Goal: Information Seeking & Learning: Learn about a topic

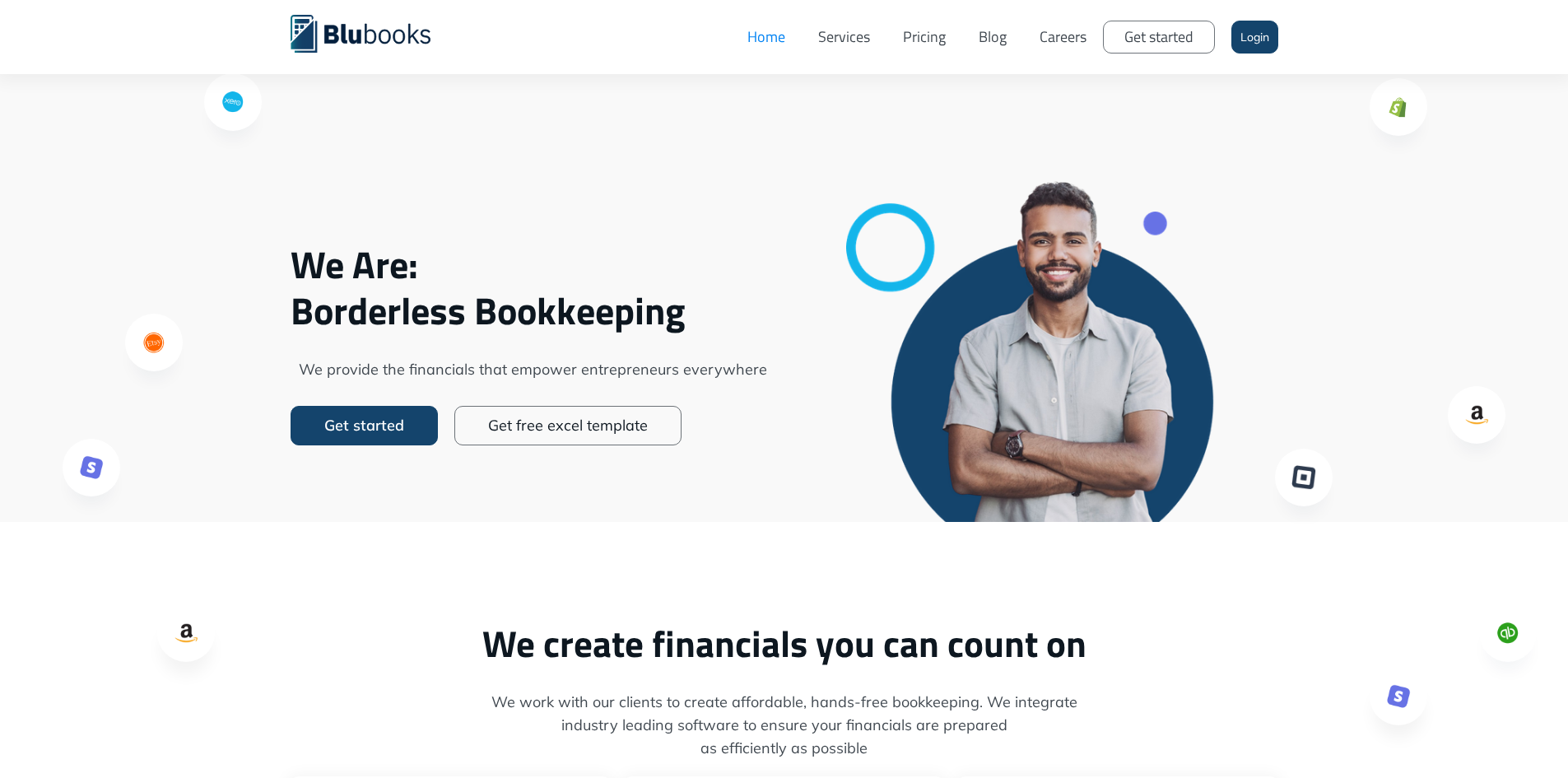
click at [1066, 30] on link "Careers" at bounding box center [1063, 36] width 80 height 49
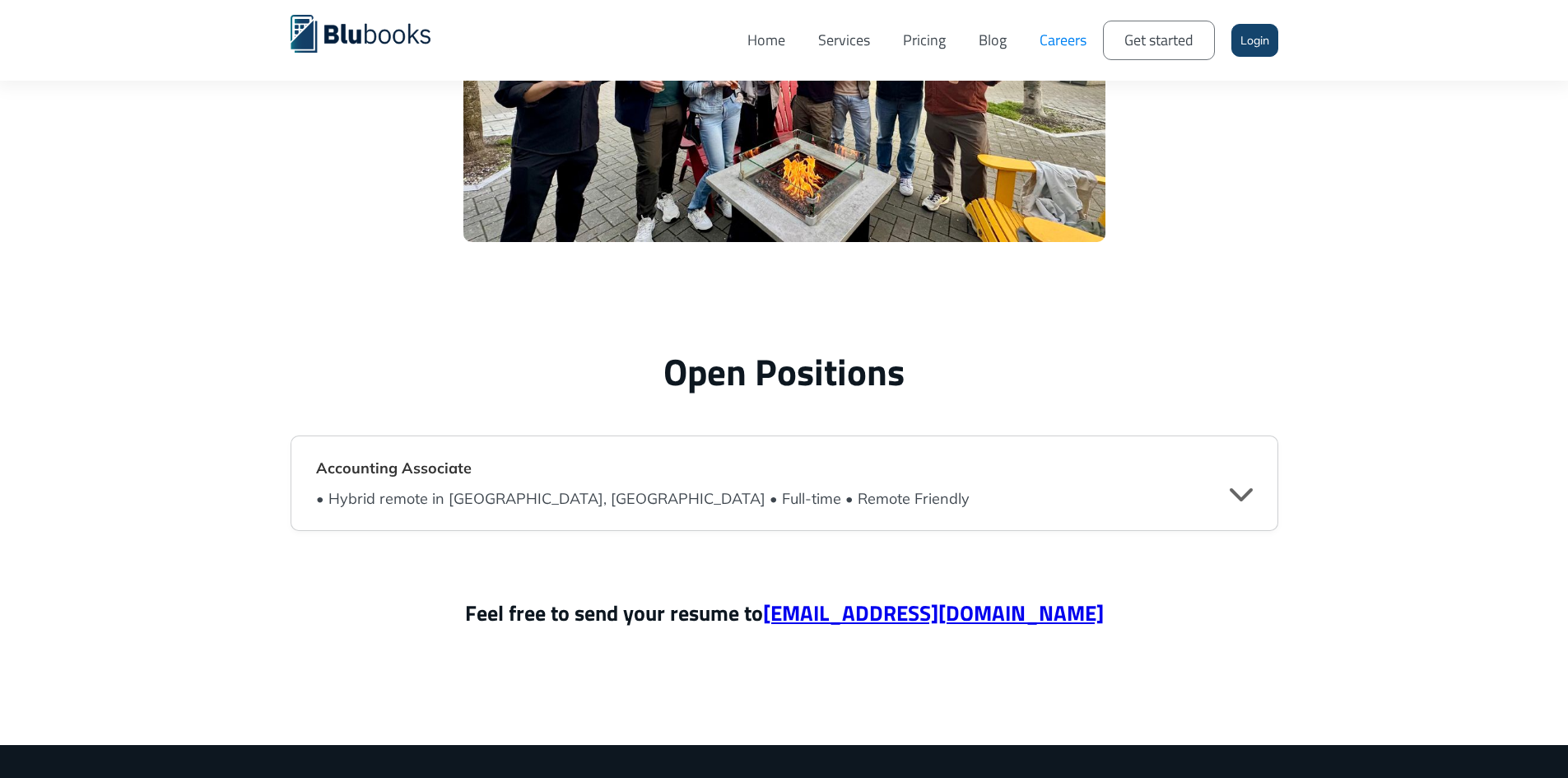
scroll to position [3871, 0]
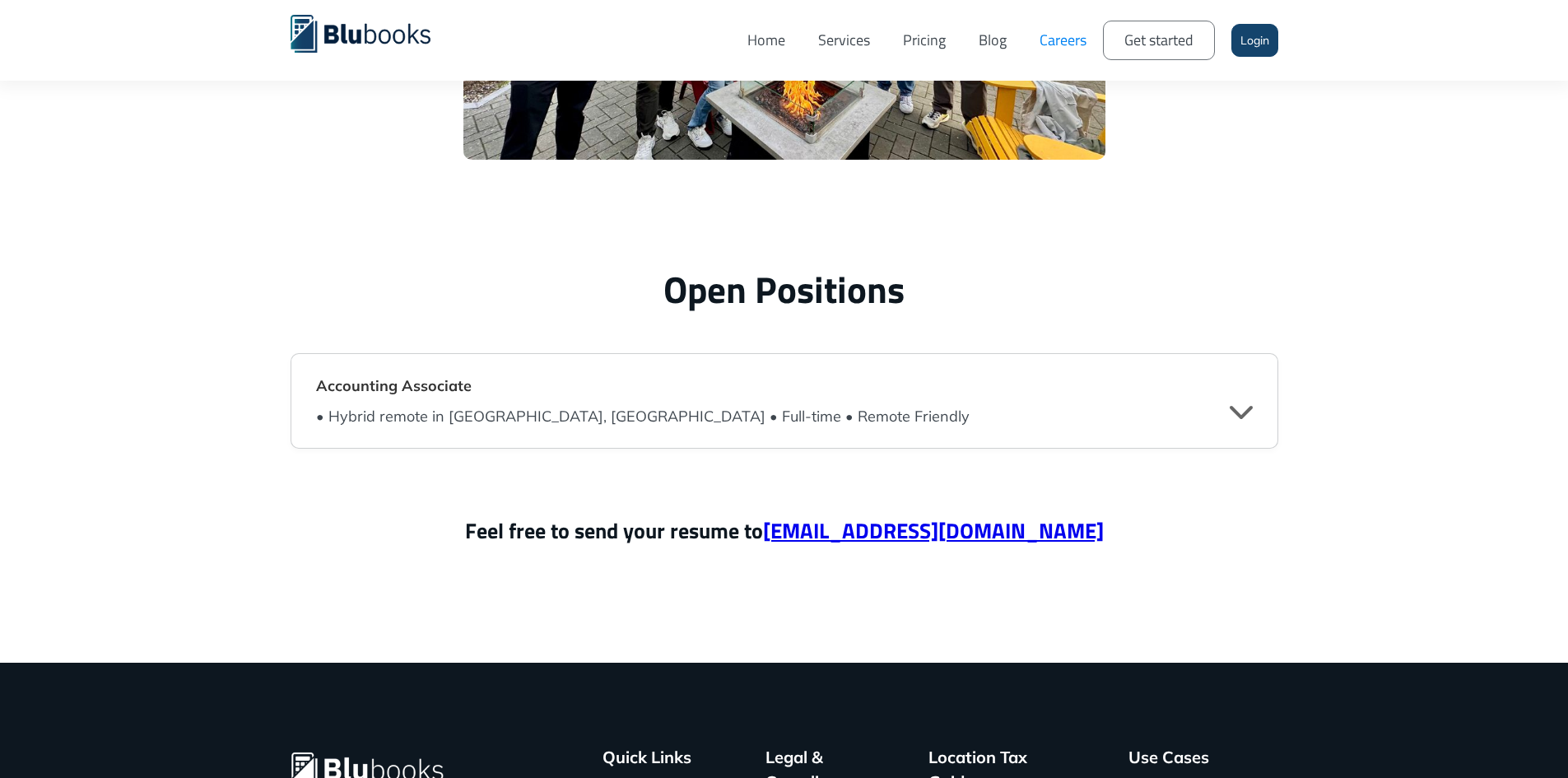
click at [1256, 405] on div "Accounting Associate • Hybrid remote in Vancouver, BC • Full-time • Remote Frie…" at bounding box center [784, 401] width 988 height 96
click at [1246, 412] on div "" at bounding box center [1241, 411] width 23 height 25
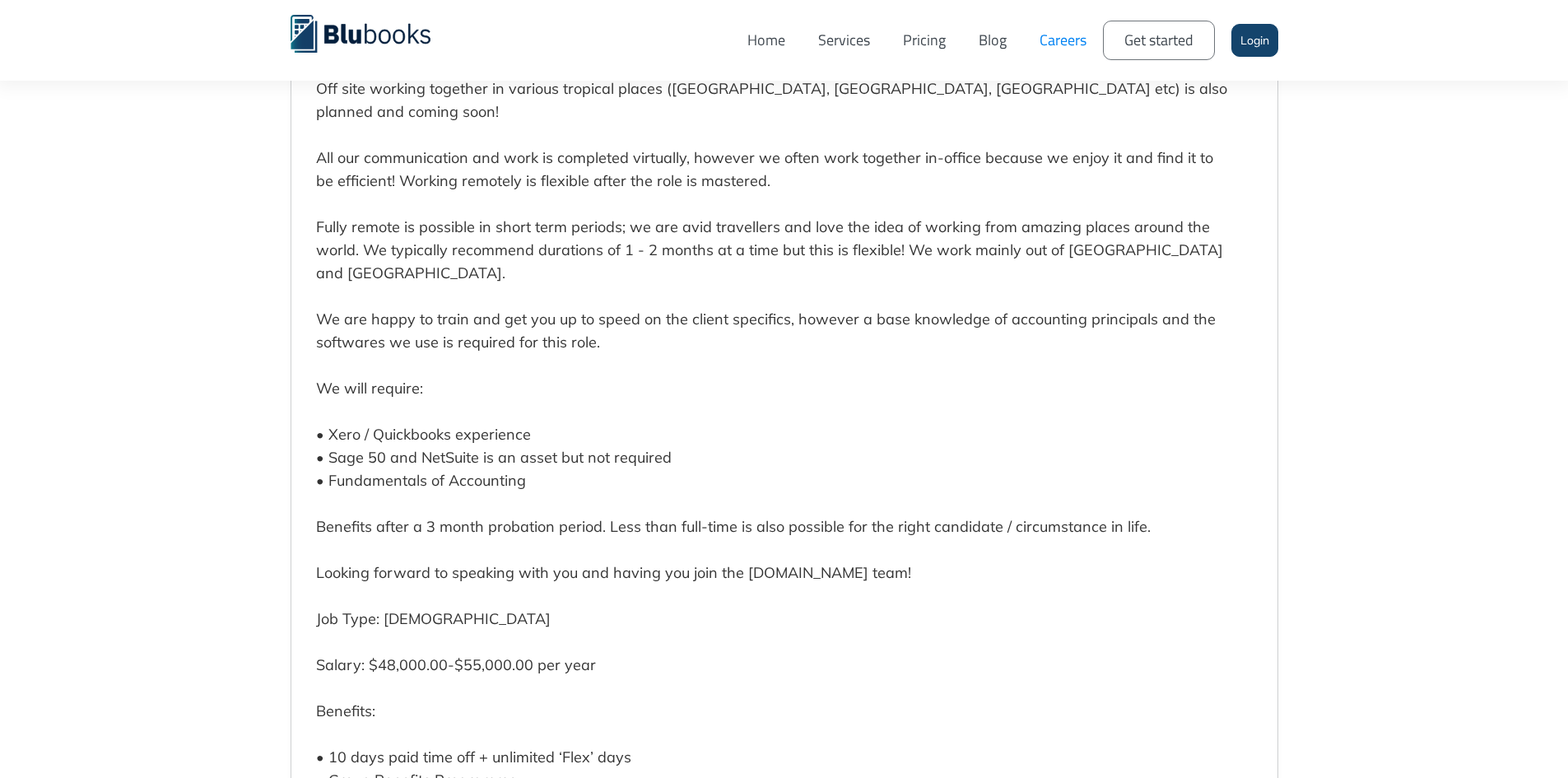
scroll to position [4695, 0]
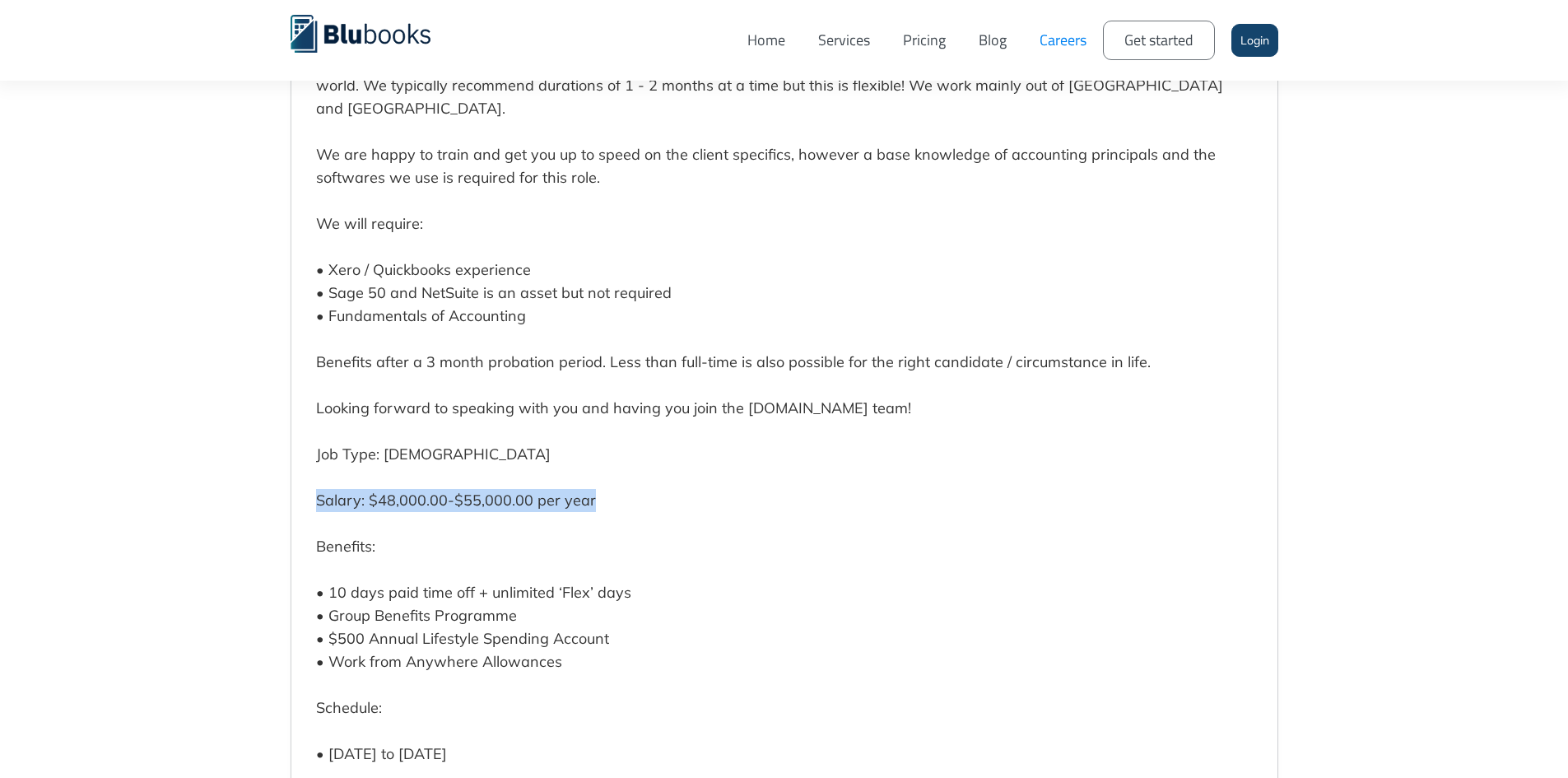
drag, startPoint x: 597, startPoint y: 482, endPoint x: 248, endPoint y: 480, distance: 349.0
click at [248, 480] on div "Open Positions Accounting Associate • Hybrid remote in Vancouver, BC • Full-tim…" at bounding box center [784, 220] width 1568 height 1653
click at [714, 480] on p "We are a growing cloud accounting company that services businesses around the w…" at bounding box center [772, 212] width 912 height 1199
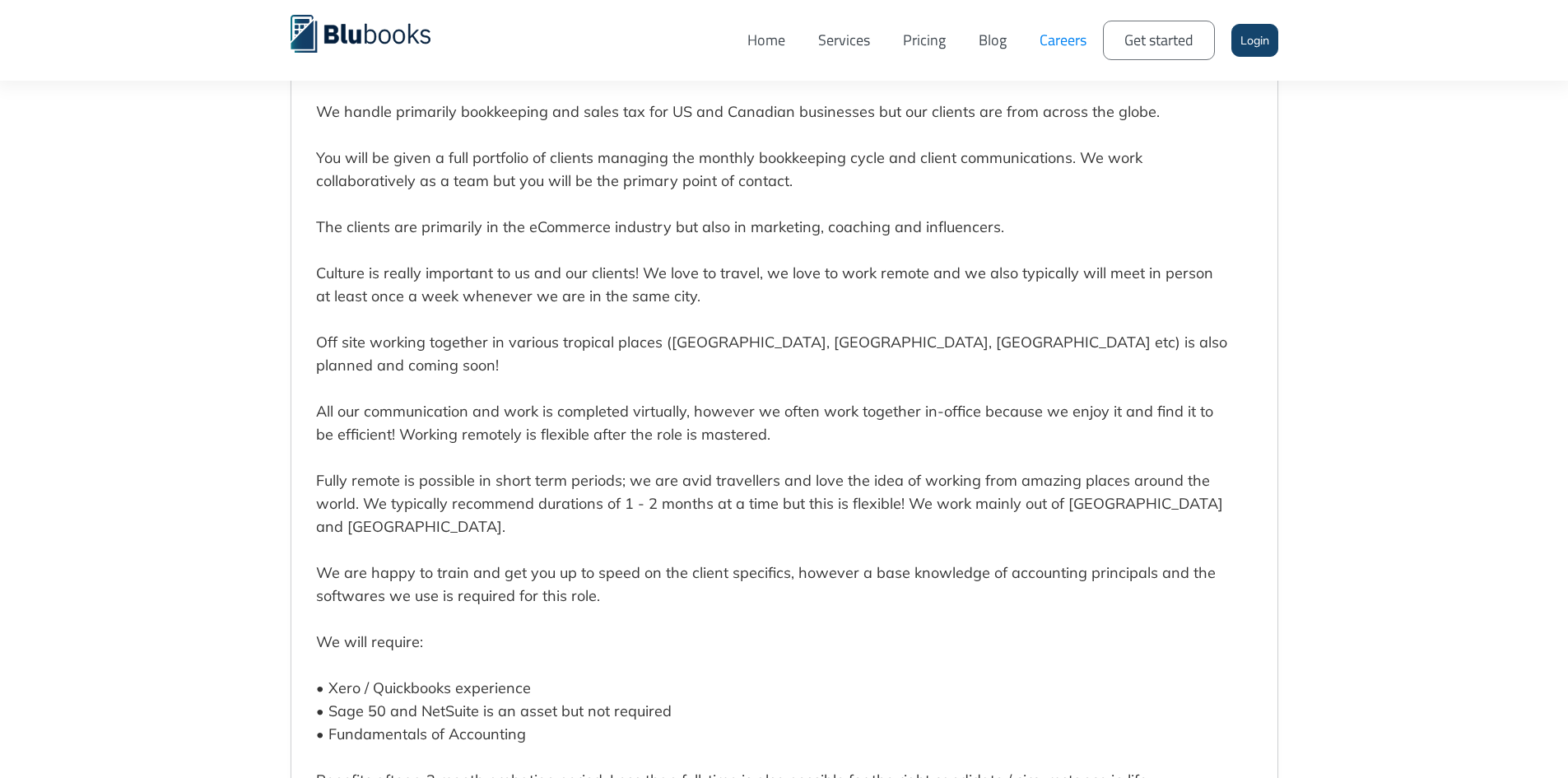
scroll to position [4118, 0]
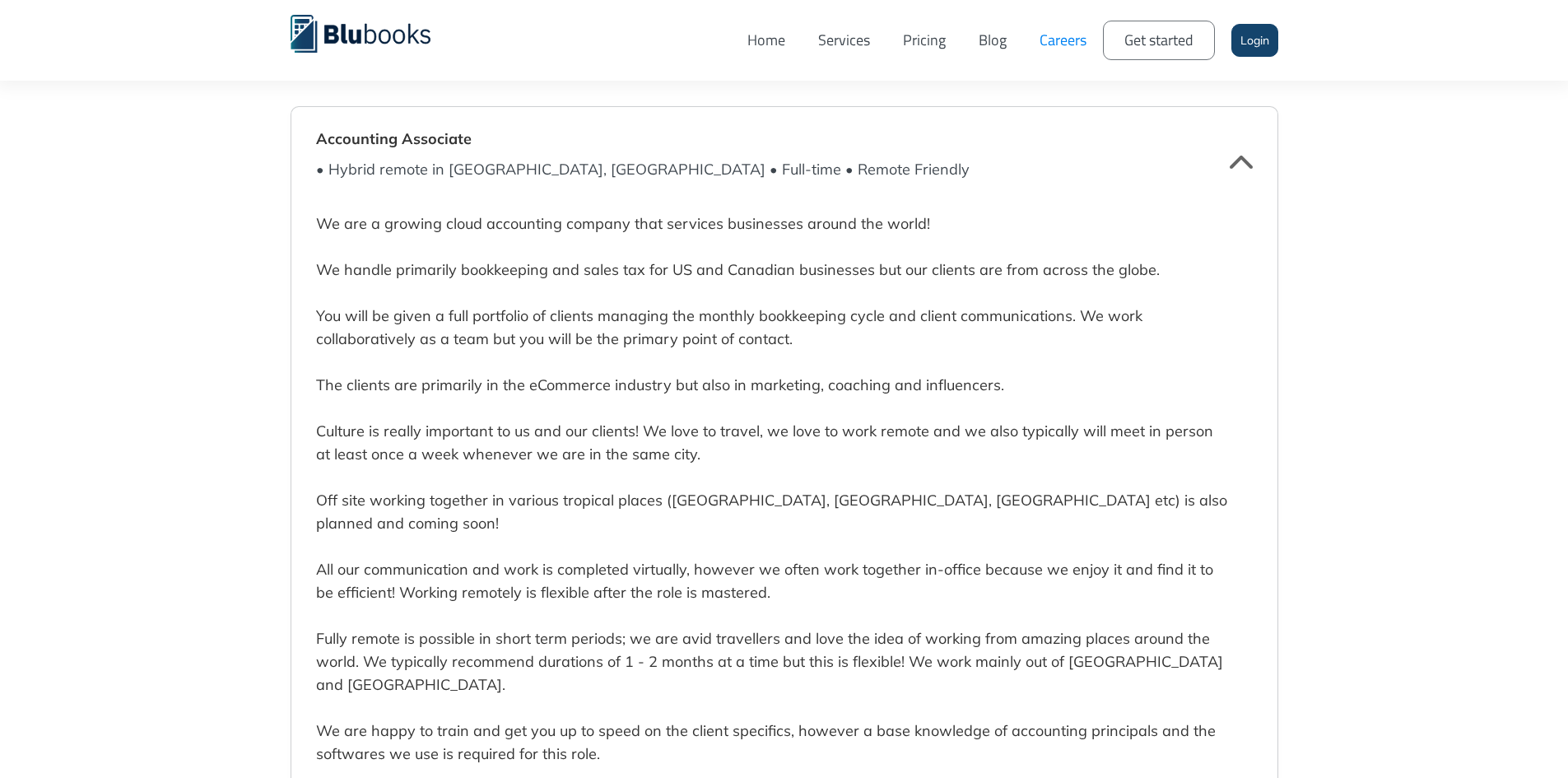
click at [329, 168] on div "• Hybrid remote in Vancouver, BC • Full-time • Remote Friendly" at bounding box center [643, 169] width 653 height 23
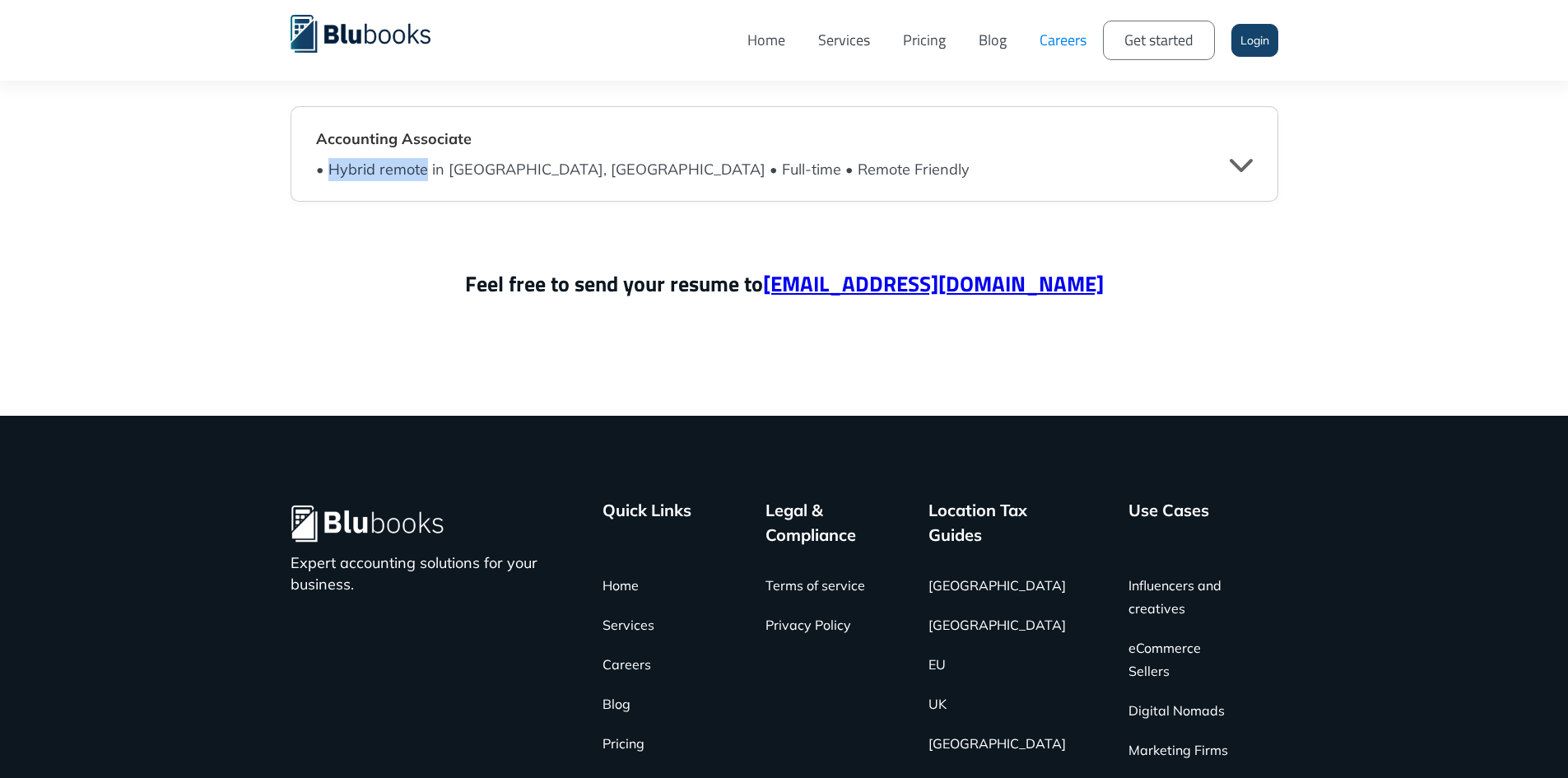
drag, startPoint x: 329, startPoint y: 168, endPoint x: 423, endPoint y: 176, distance: 94.3
click at [423, 175] on div "• Hybrid remote in Vancouver, BC • Full-time • Remote Friendly" at bounding box center [643, 169] width 653 height 23
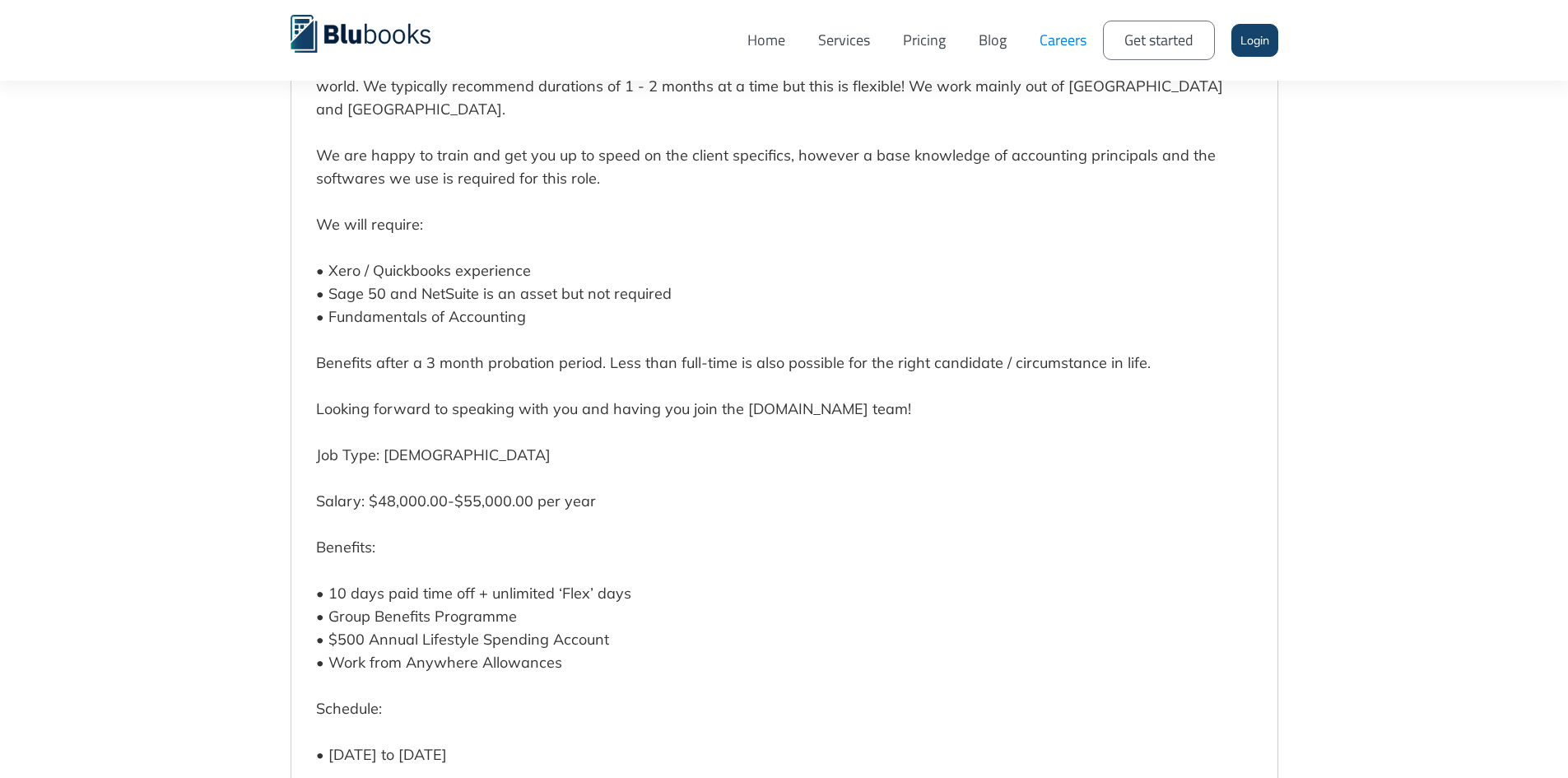
scroll to position [4695, 0]
drag, startPoint x: 328, startPoint y: 569, endPoint x: 612, endPoint y: 572, distance: 284.0
click at [612, 572] on p "We are a growing cloud accounting company that services businesses around the w…" at bounding box center [772, 212] width 912 height 1199
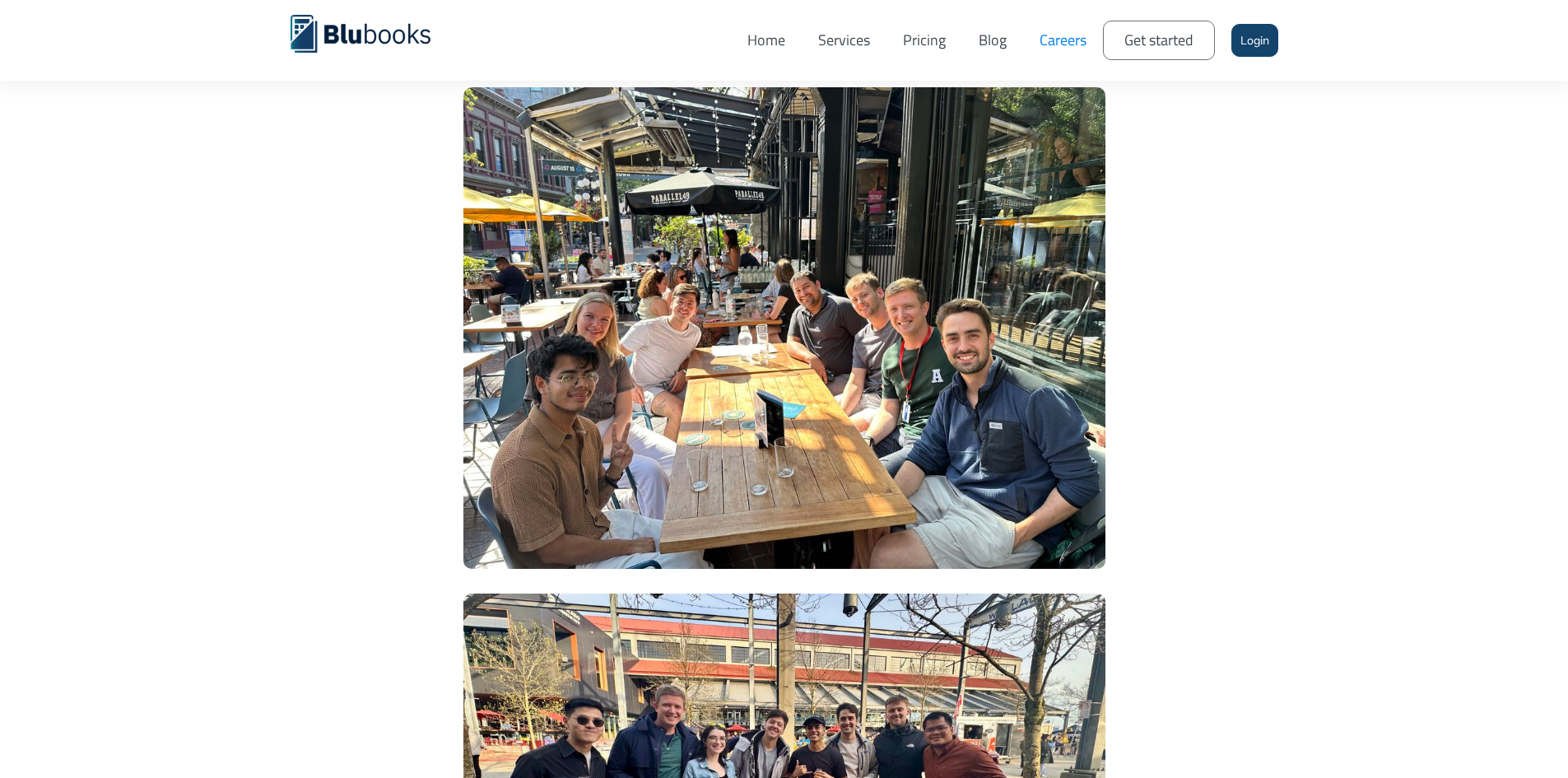
scroll to position [3047, 0]
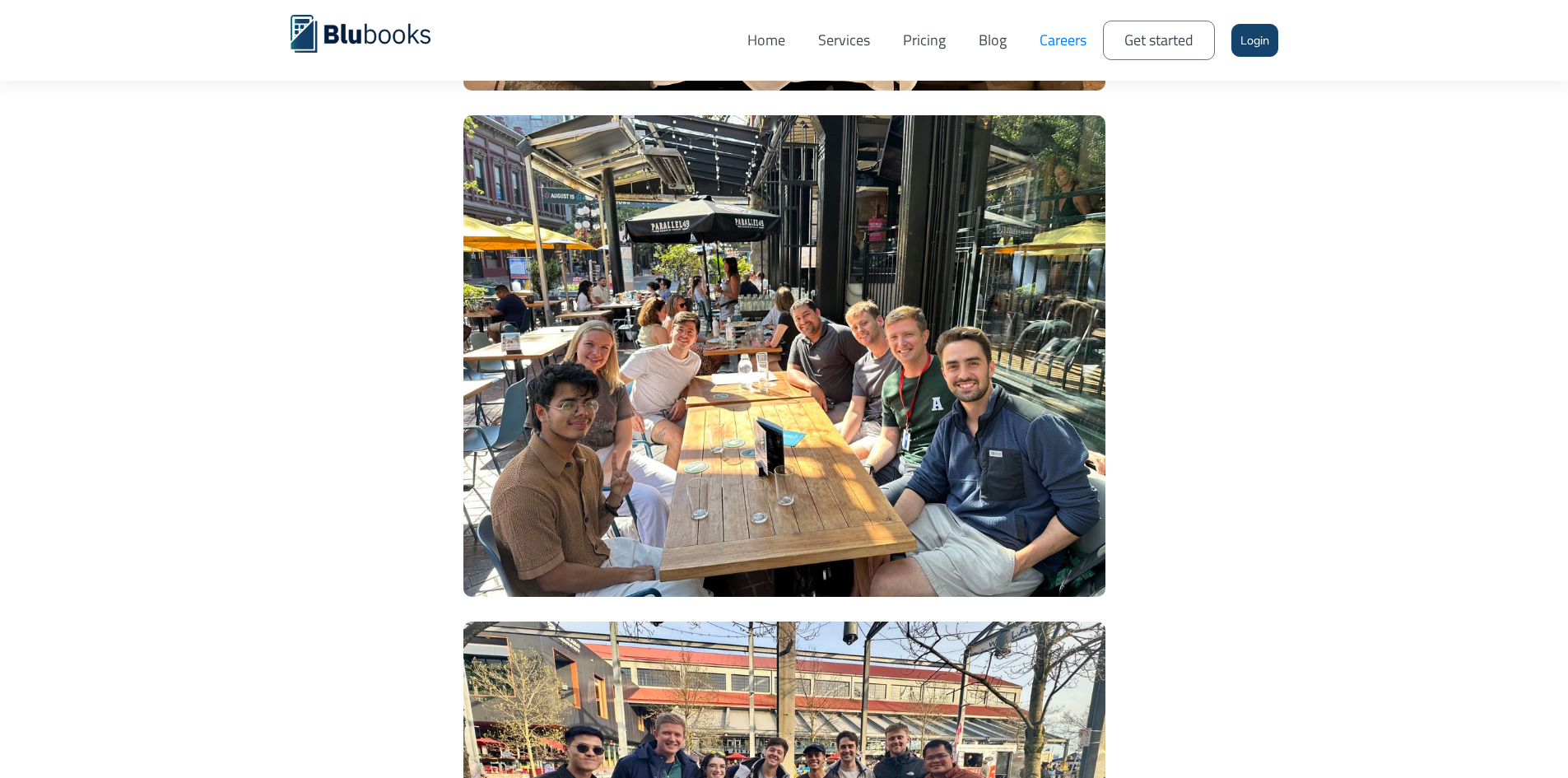
click at [768, 41] on link "Home" at bounding box center [766, 40] width 71 height 56
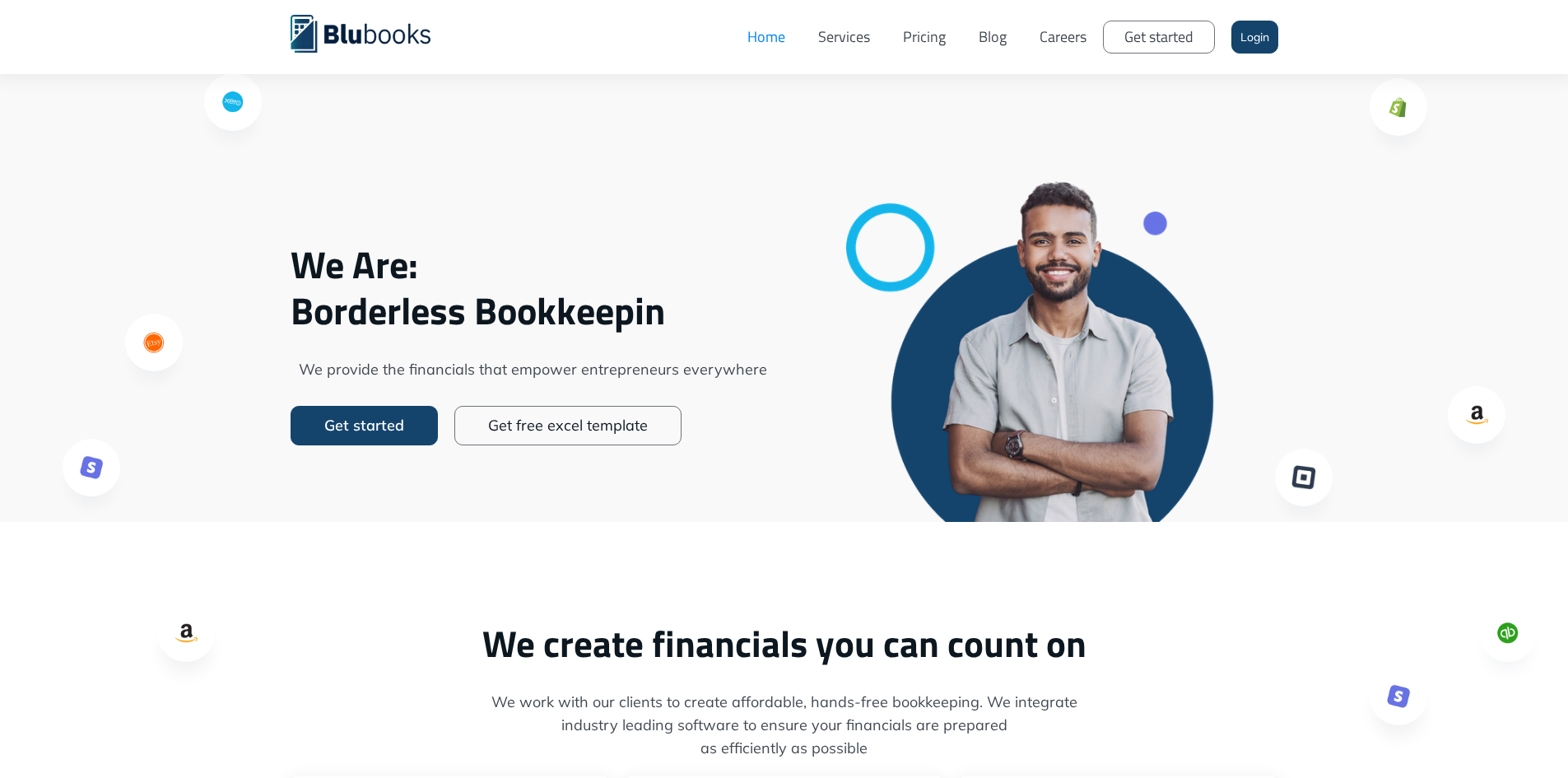
click at [857, 41] on link "Services" at bounding box center [844, 36] width 84 height 49
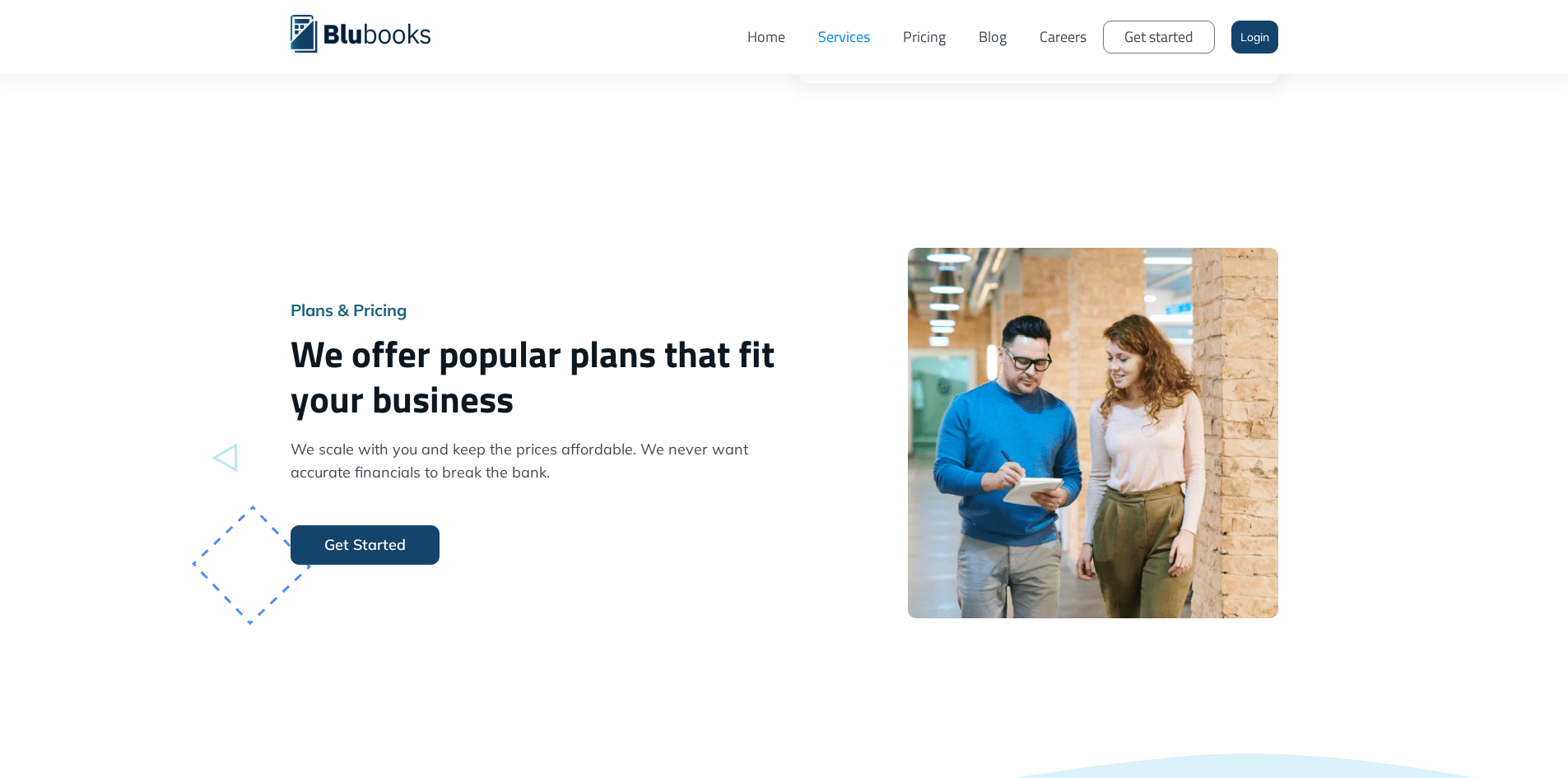
scroll to position [1565, 0]
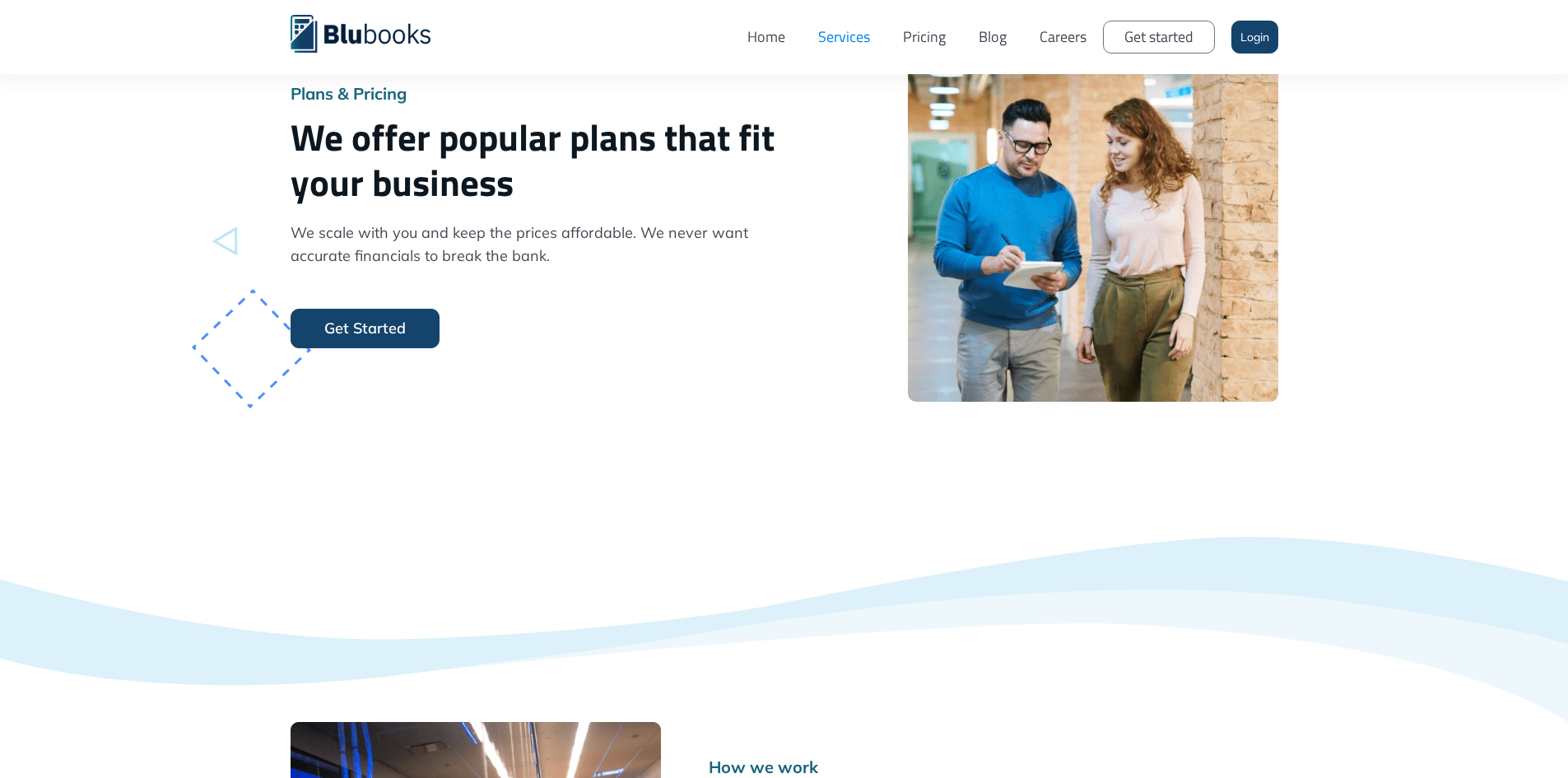
click at [984, 35] on link "Blog" at bounding box center [992, 36] width 61 height 49
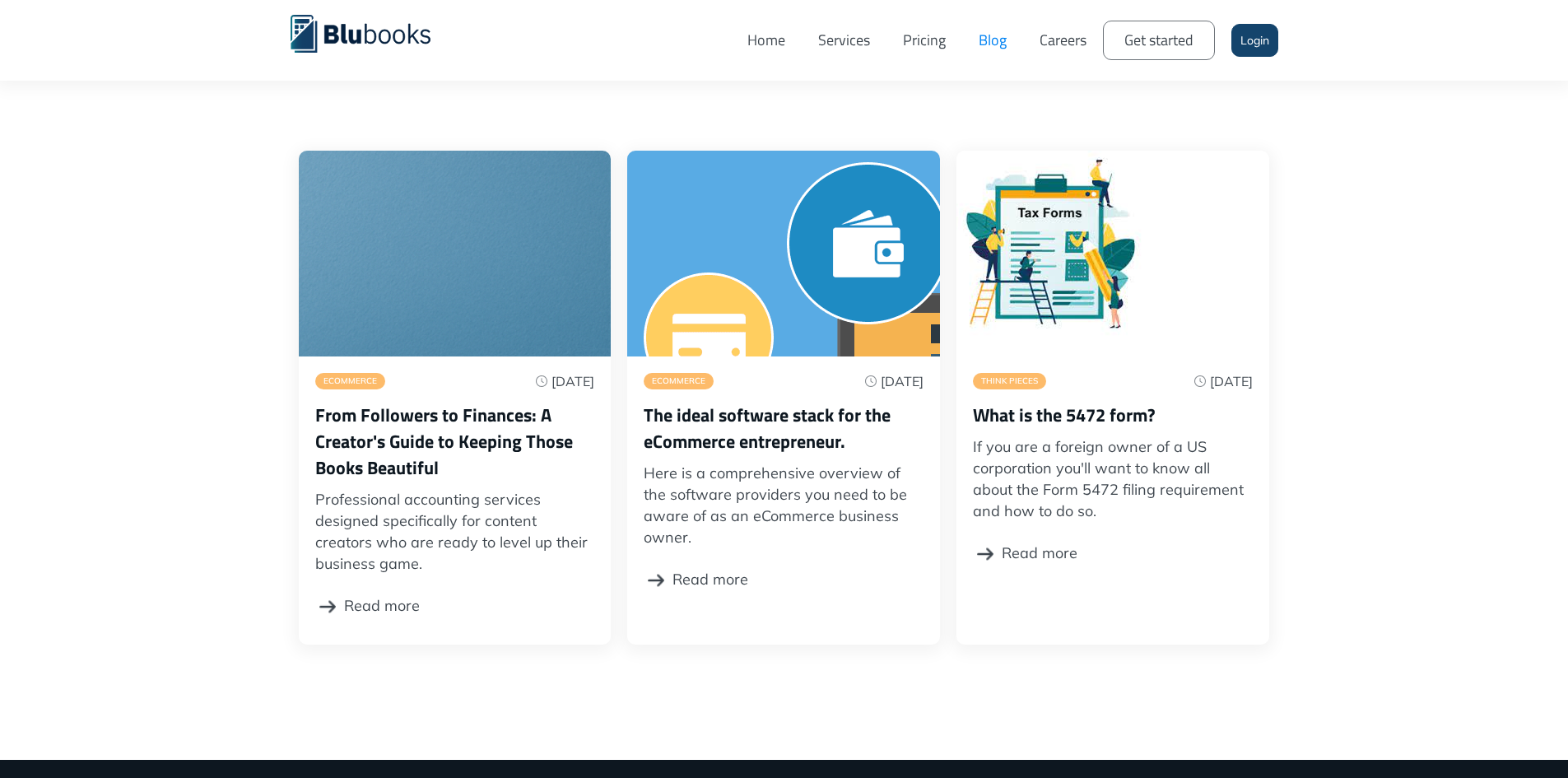
scroll to position [329, 0]
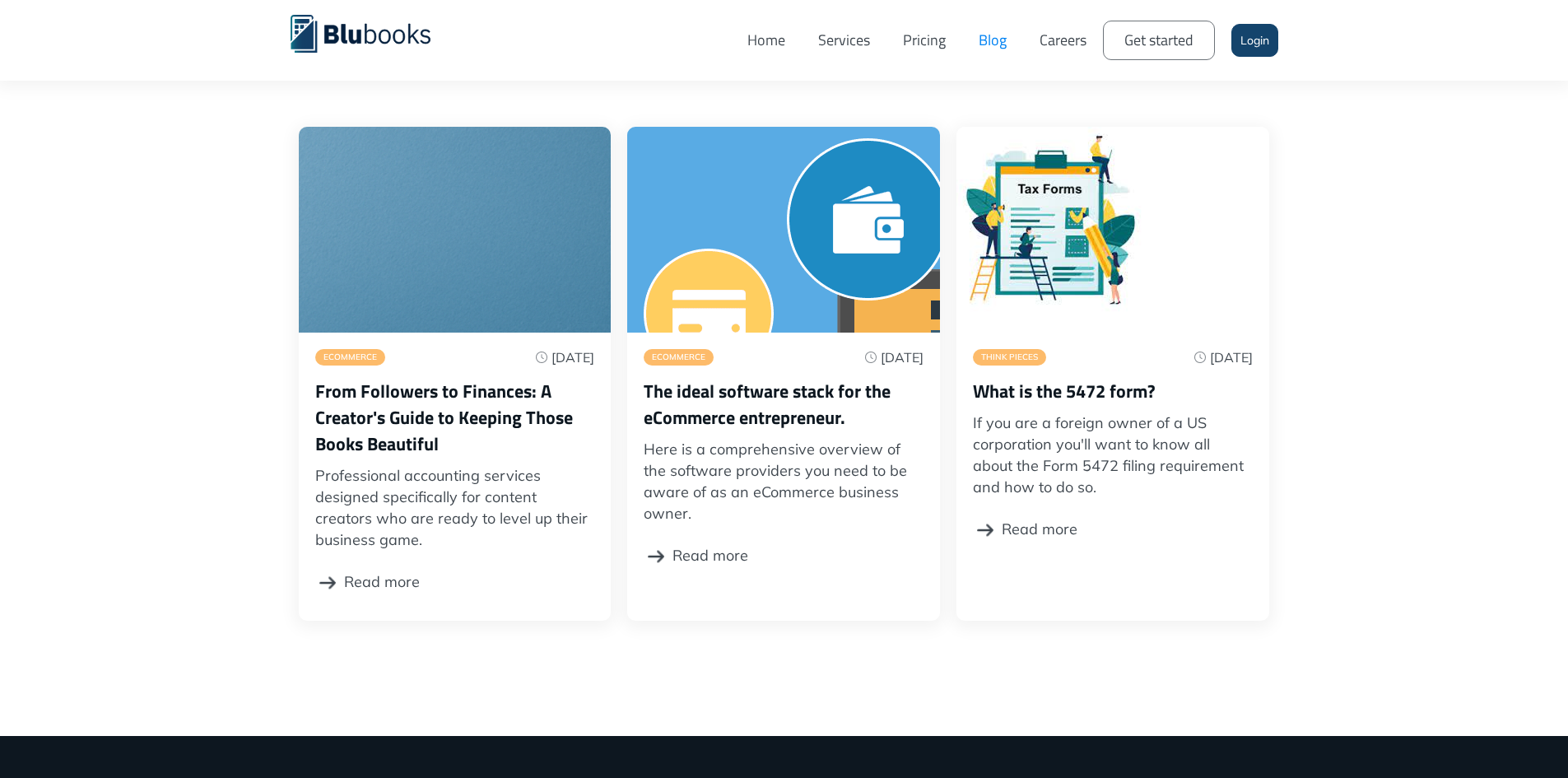
click at [936, 47] on link "Pricing" at bounding box center [924, 40] width 76 height 56
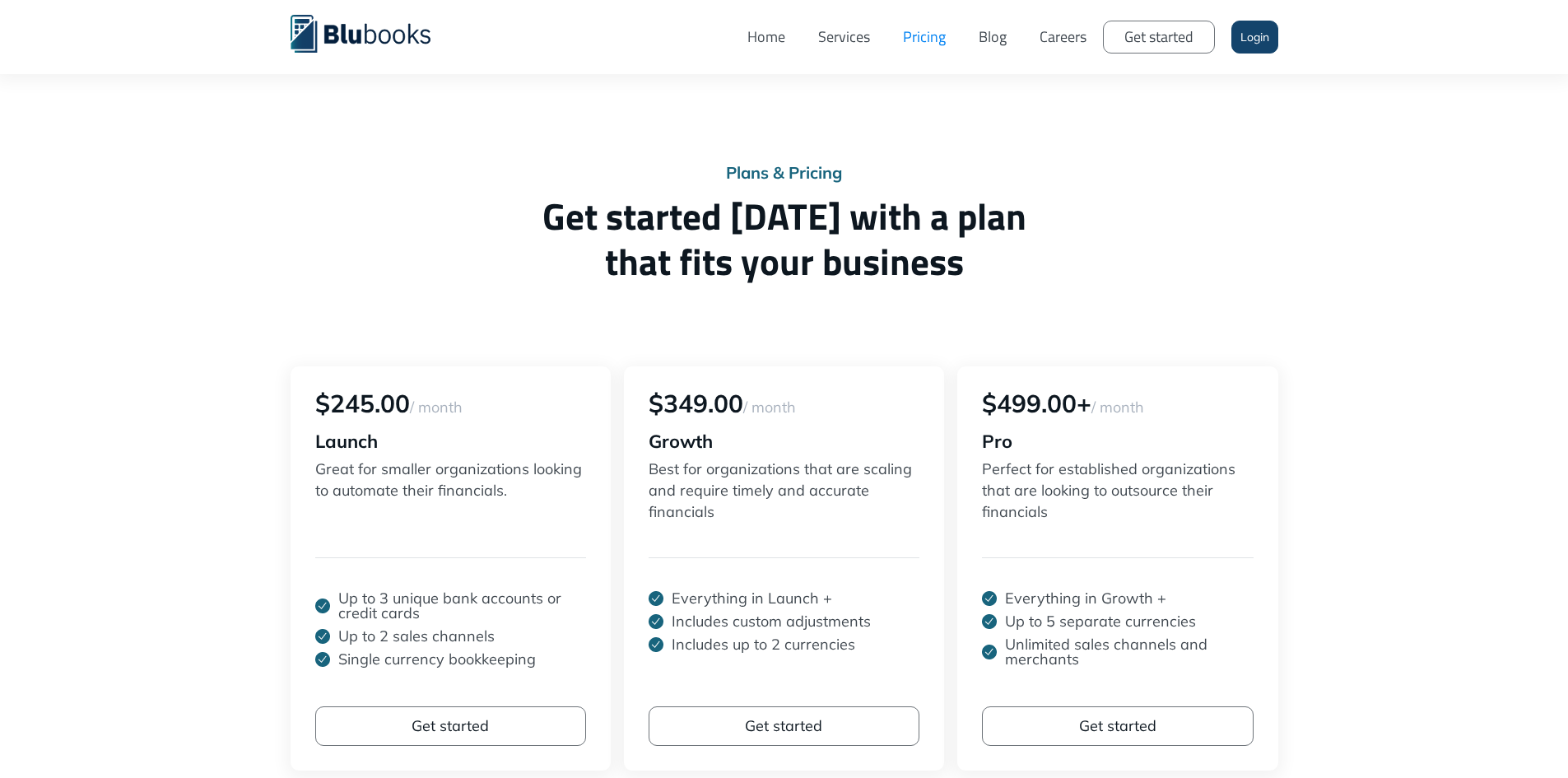
click at [853, 34] on link "Services" at bounding box center [844, 36] width 84 height 49
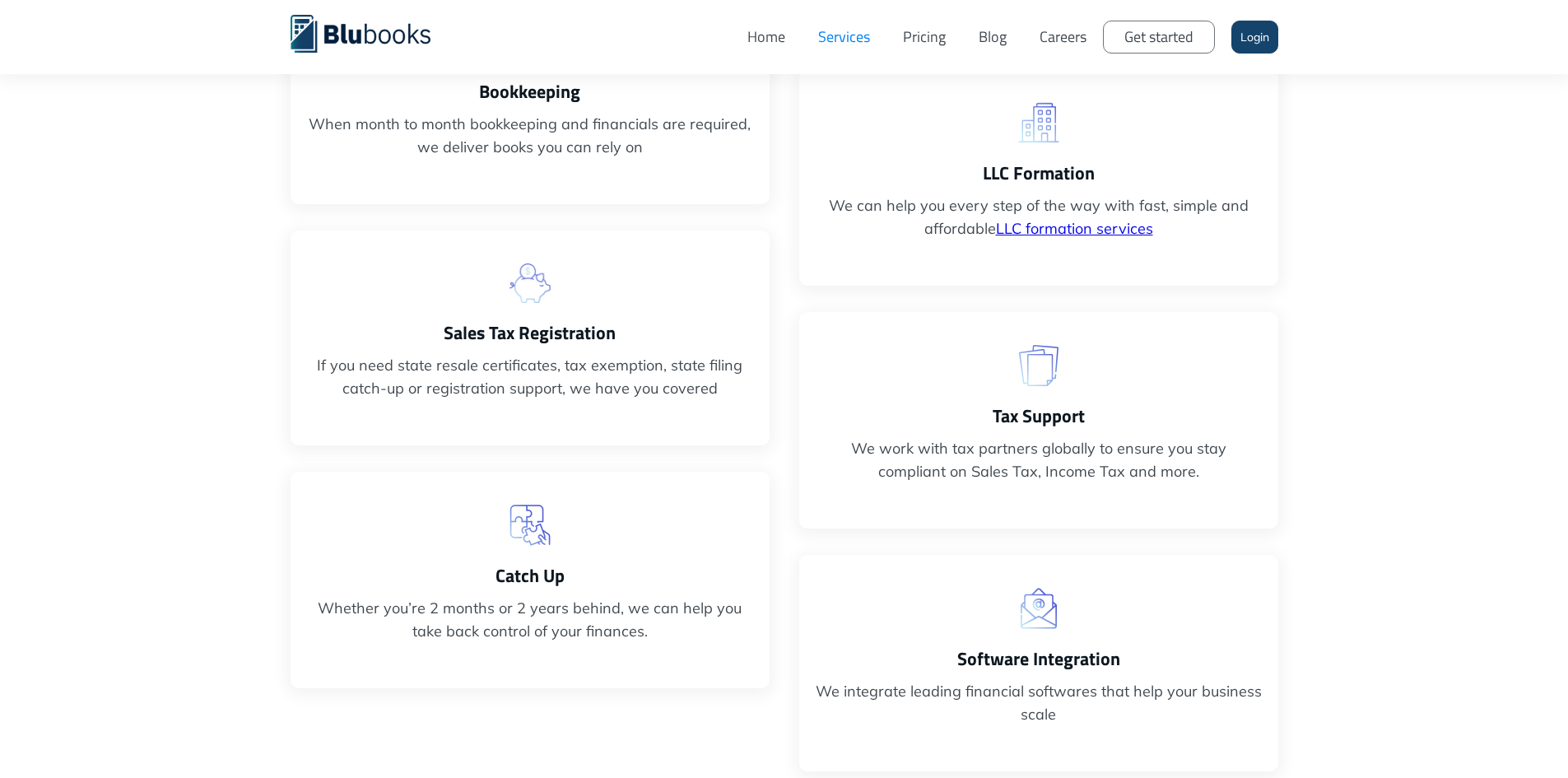
scroll to position [659, 0]
click at [766, 43] on link "Home" at bounding box center [766, 36] width 71 height 49
